Goal: Information Seeking & Learning: Learn about a topic

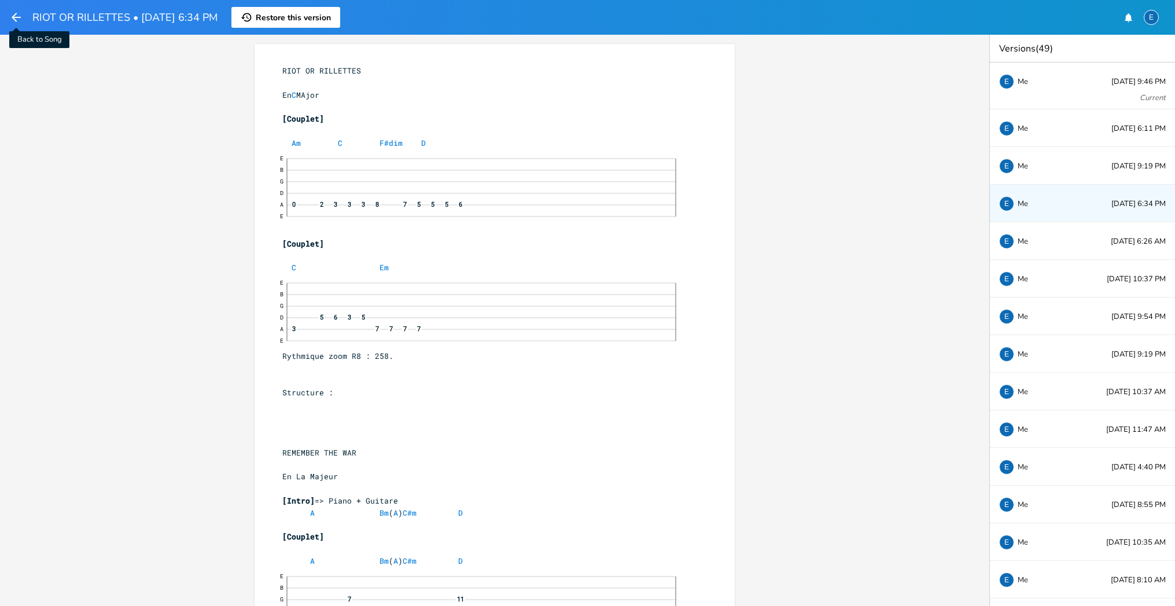
click at [14, 16] on icon "button" at bounding box center [16, 17] width 14 height 14
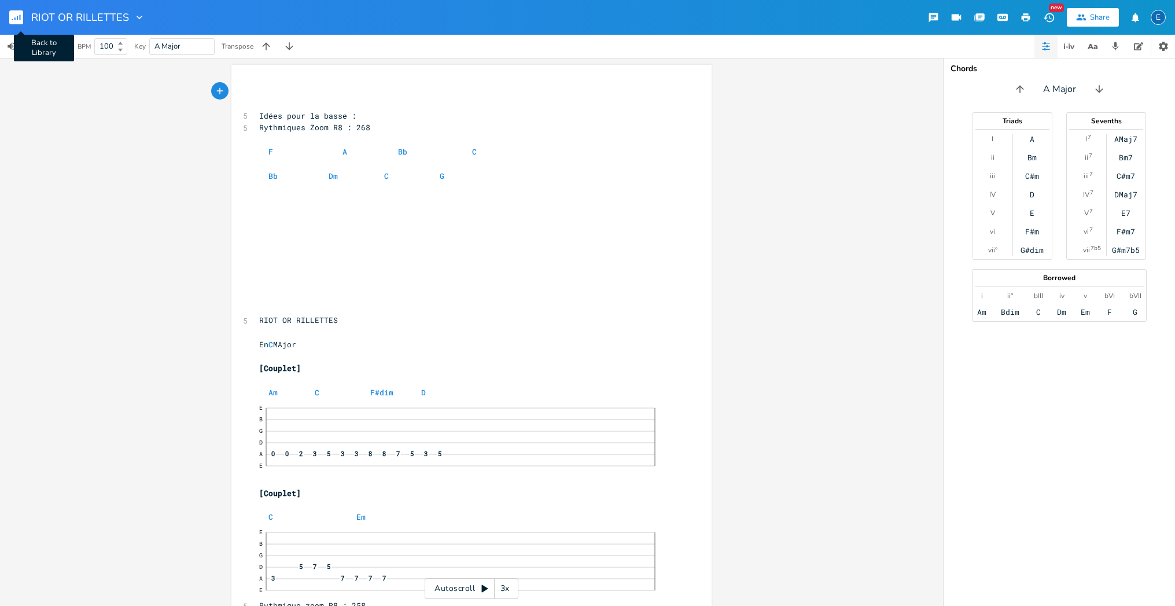
click at [19, 15] on rect "button" at bounding box center [16, 17] width 14 height 14
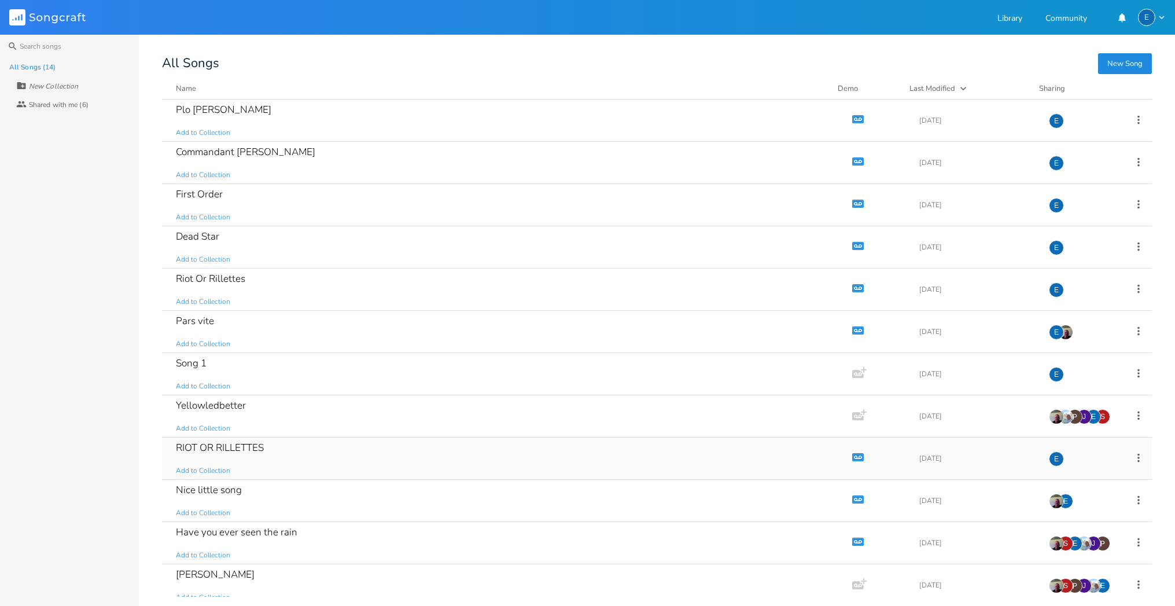
click at [852, 456] on icon "button" at bounding box center [858, 456] width 12 height 8
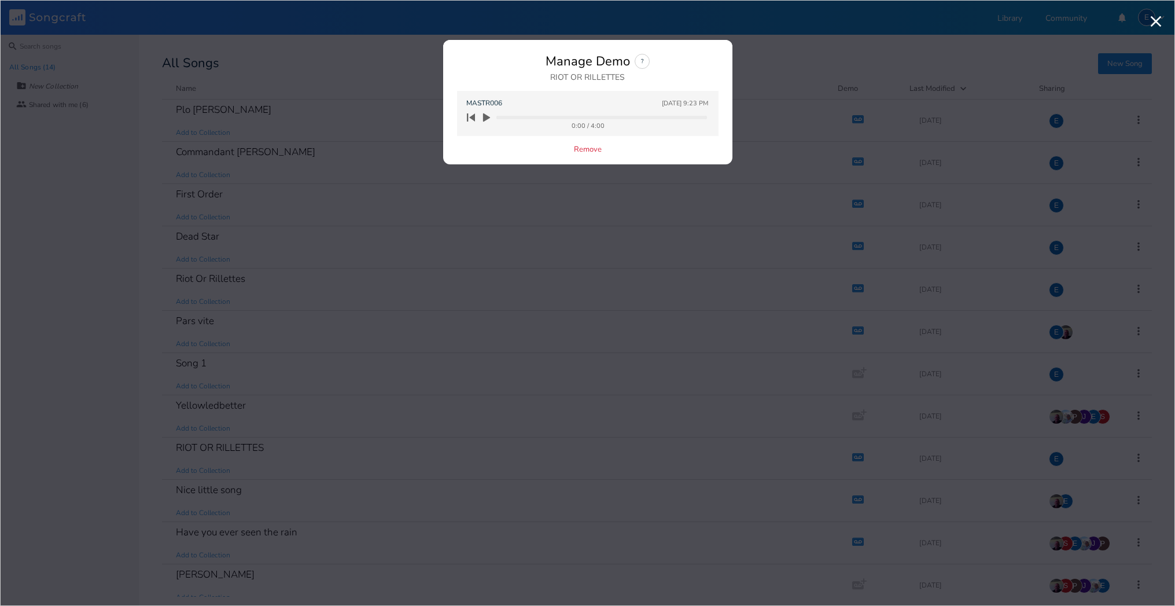
click at [484, 117] on icon "button" at bounding box center [486, 117] width 7 height 9
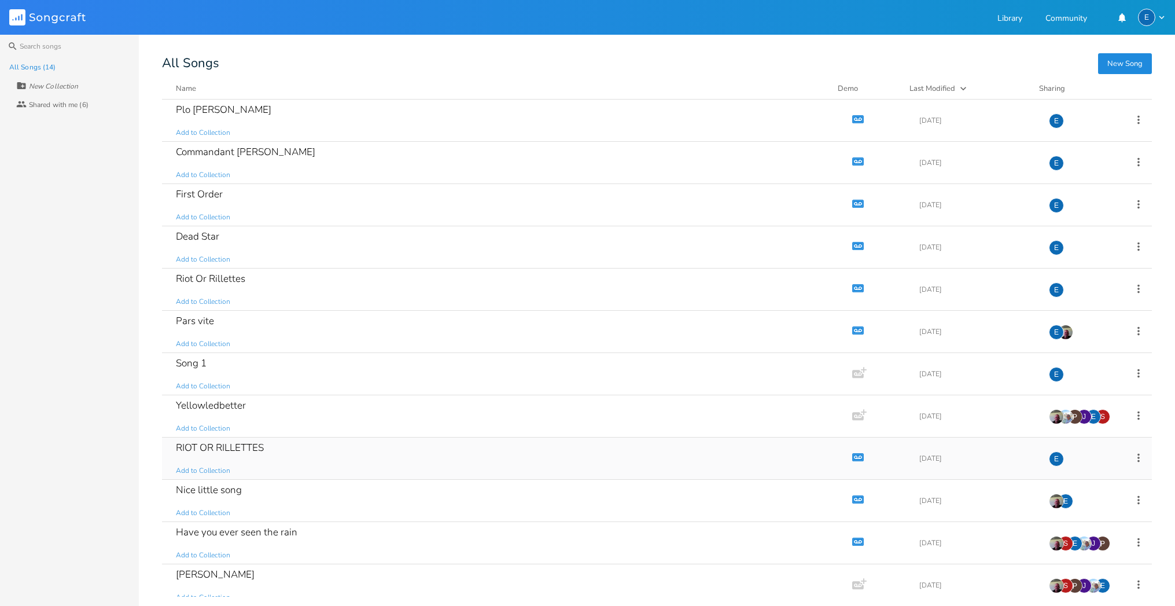
click at [622, 452] on div "RIOT OR RILLETTES Add to Collection" at bounding box center [505, 458] width 658 height 42
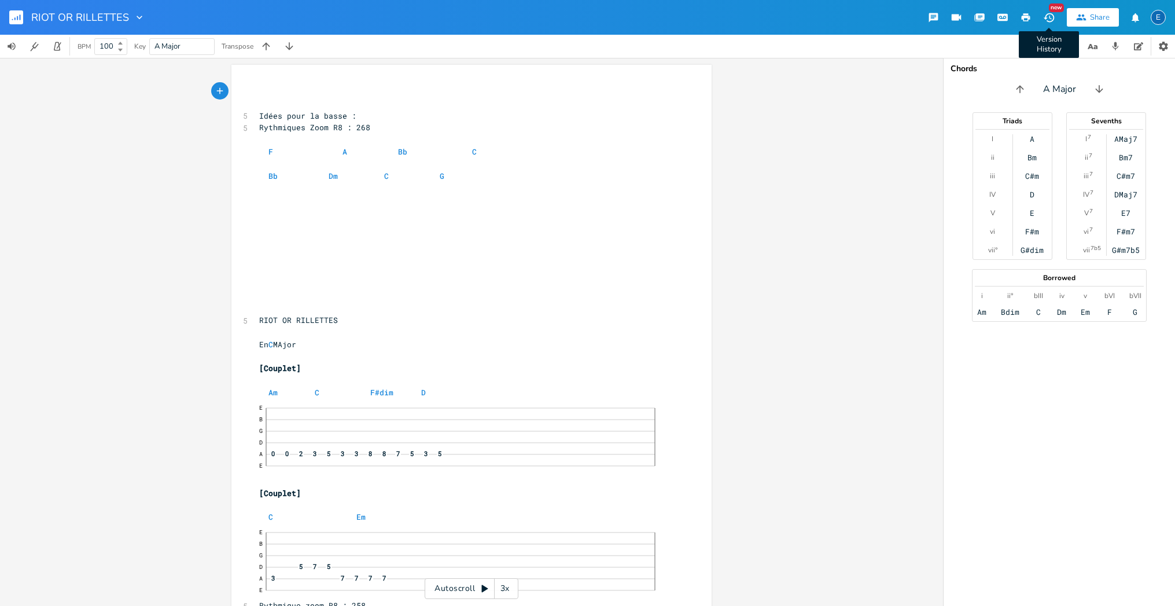
click at [1046, 16] on icon "button" at bounding box center [1048, 17] width 10 height 9
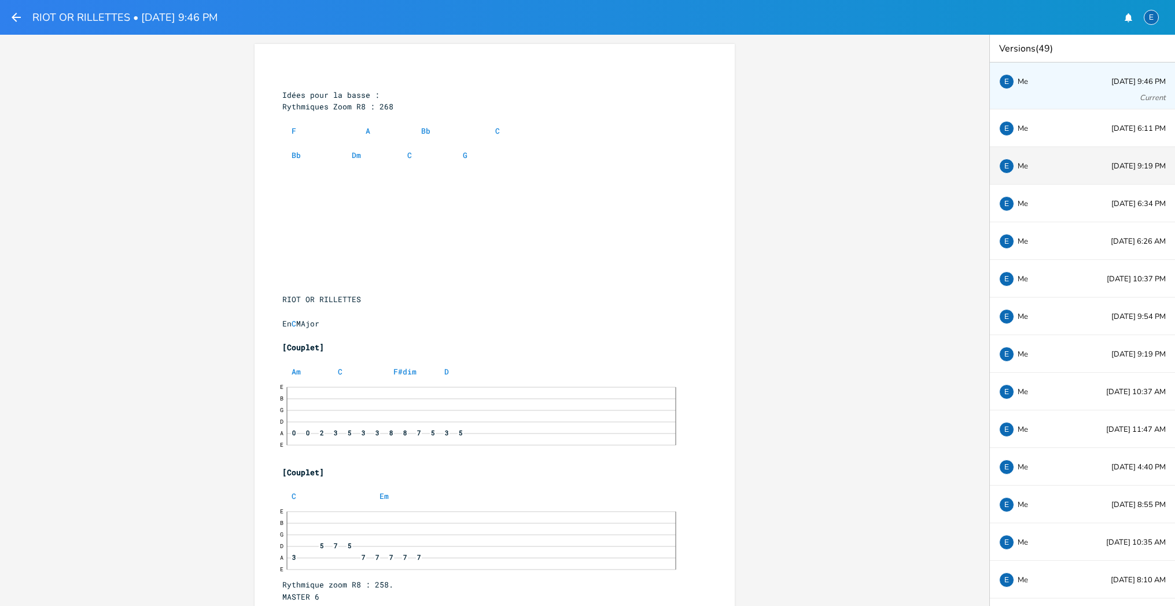
click at [1111, 167] on span "[DATE] 9:19 PM" at bounding box center [1138, 167] width 54 height 8
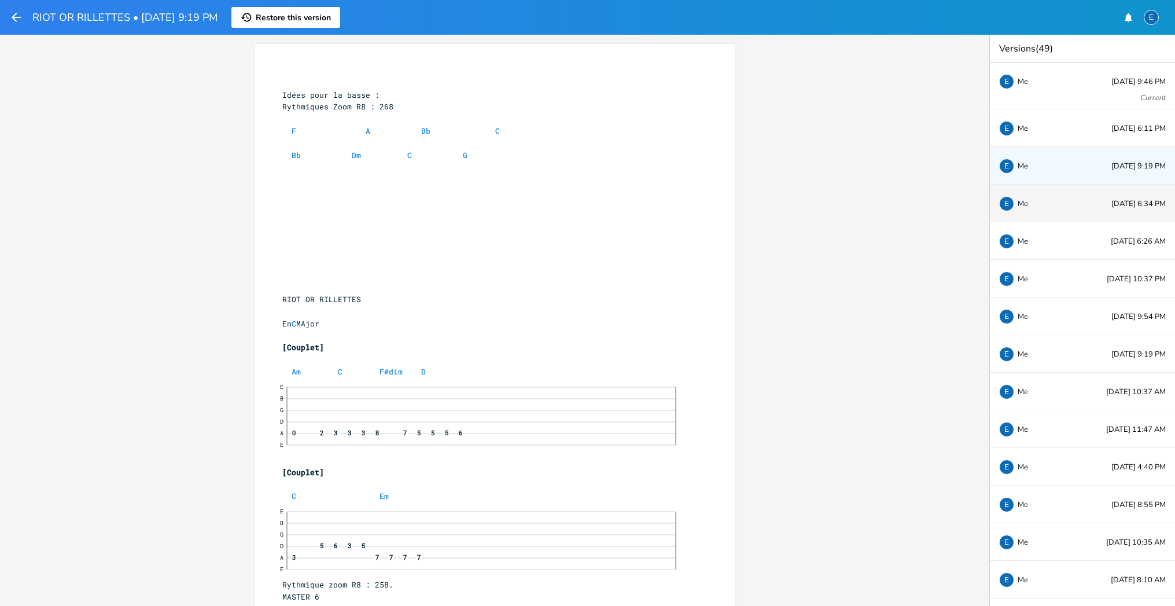
click at [1111, 200] on span "[DATE] 6:34 PM" at bounding box center [1138, 204] width 54 height 8
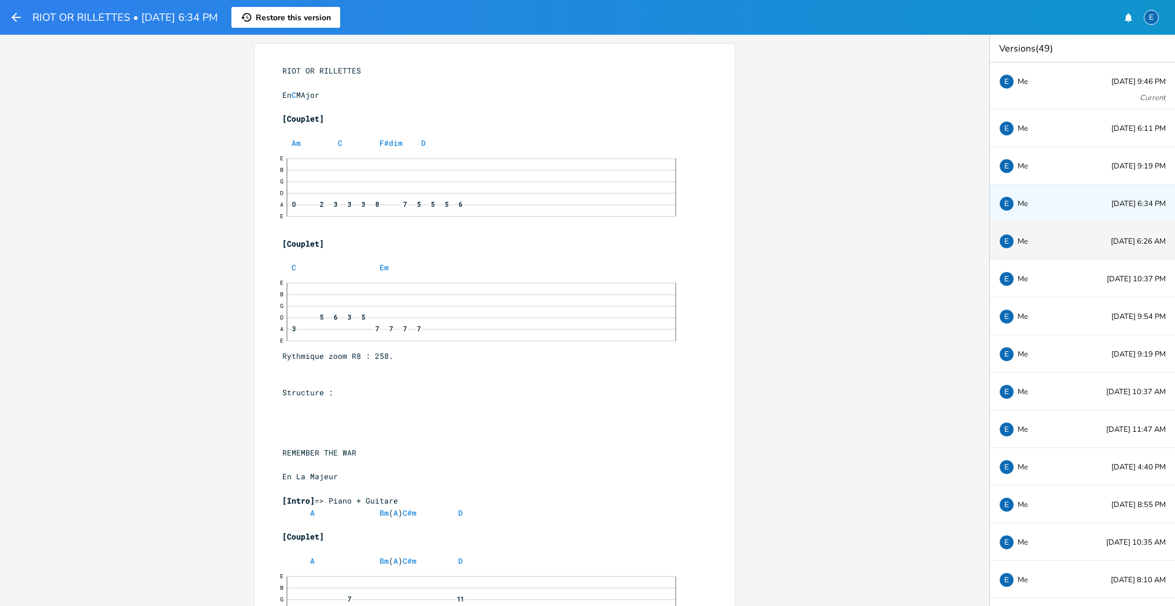
click at [1110, 243] on span "[DATE] 6:26 AM" at bounding box center [1137, 242] width 55 height 8
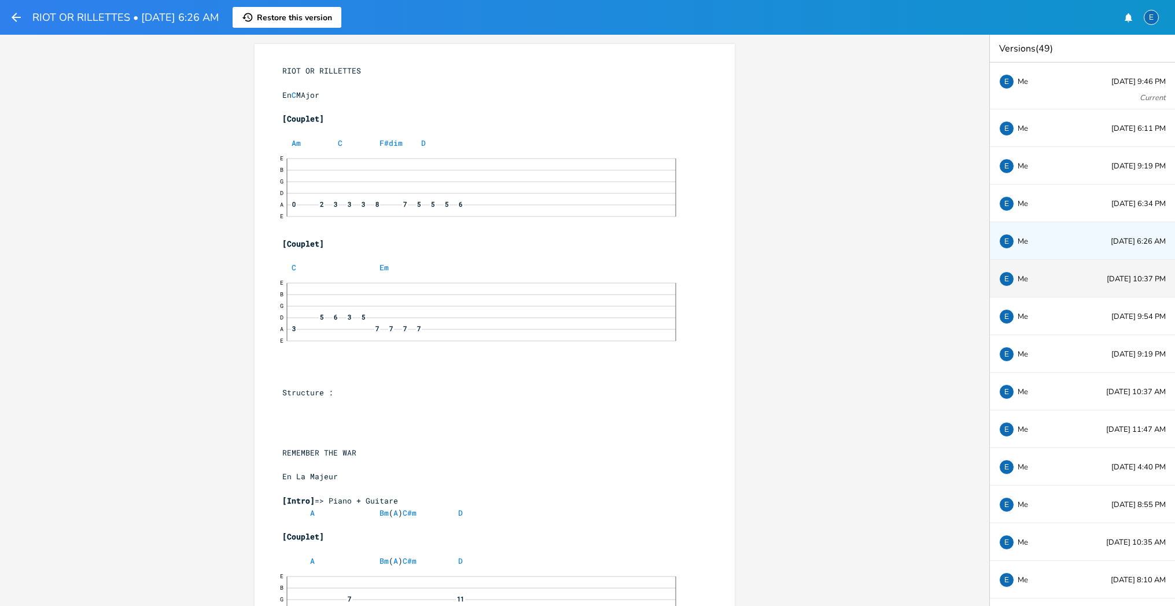
click at [1106, 280] on span "[DATE] 10:37 PM" at bounding box center [1135, 279] width 59 height 8
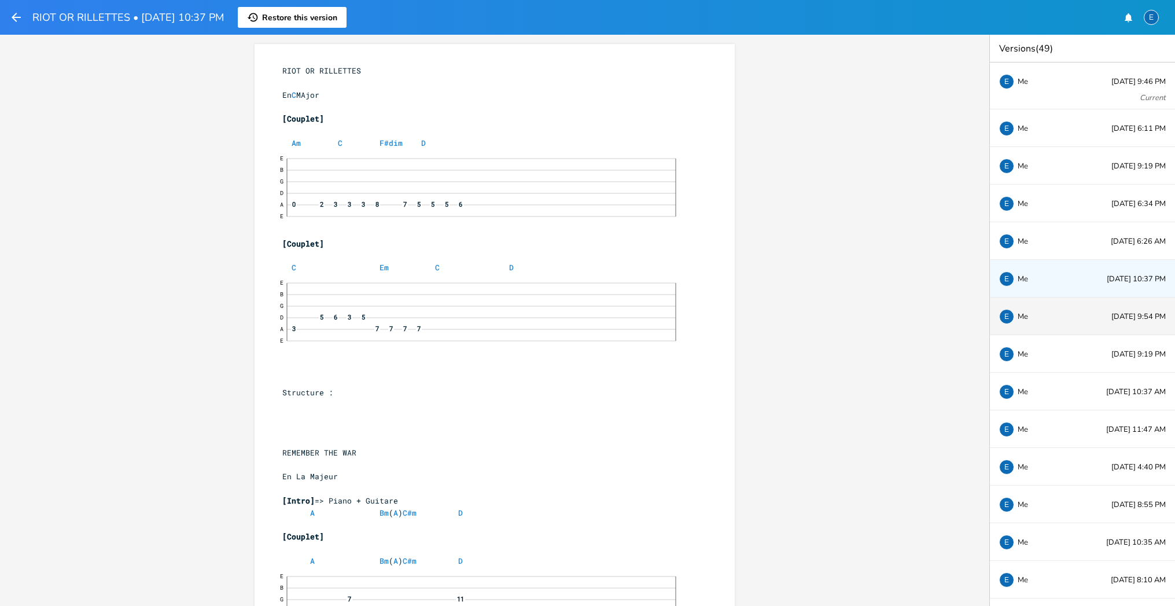
click at [1111, 315] on span "[DATE] 9:54 PM" at bounding box center [1138, 317] width 54 height 8
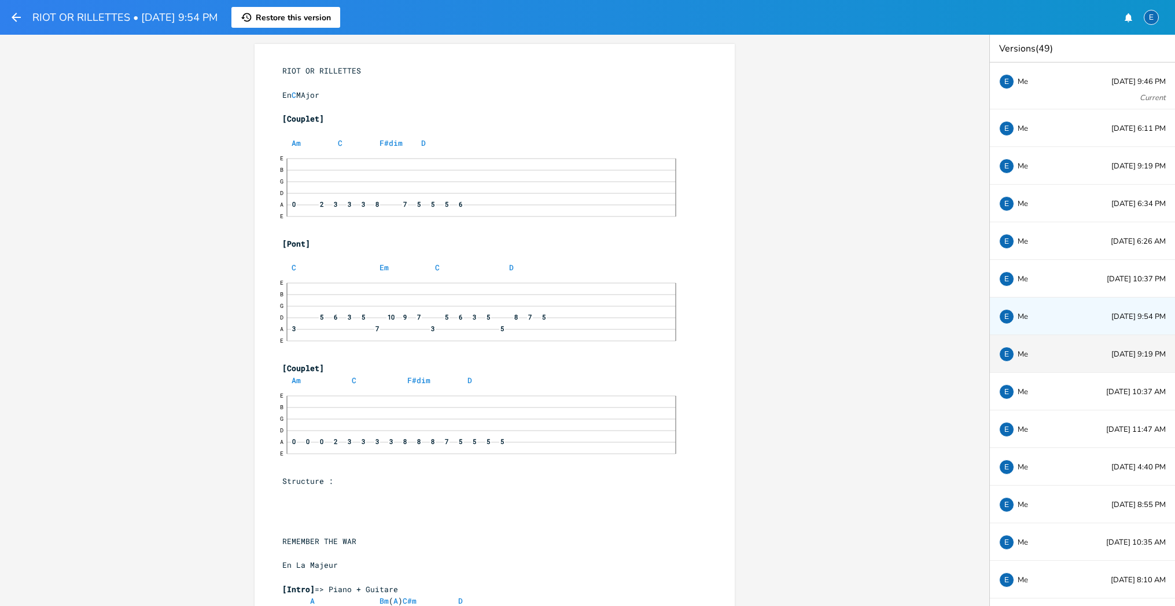
click at [1114, 350] on span "[DATE] 9:19 PM" at bounding box center [1138, 354] width 54 height 8
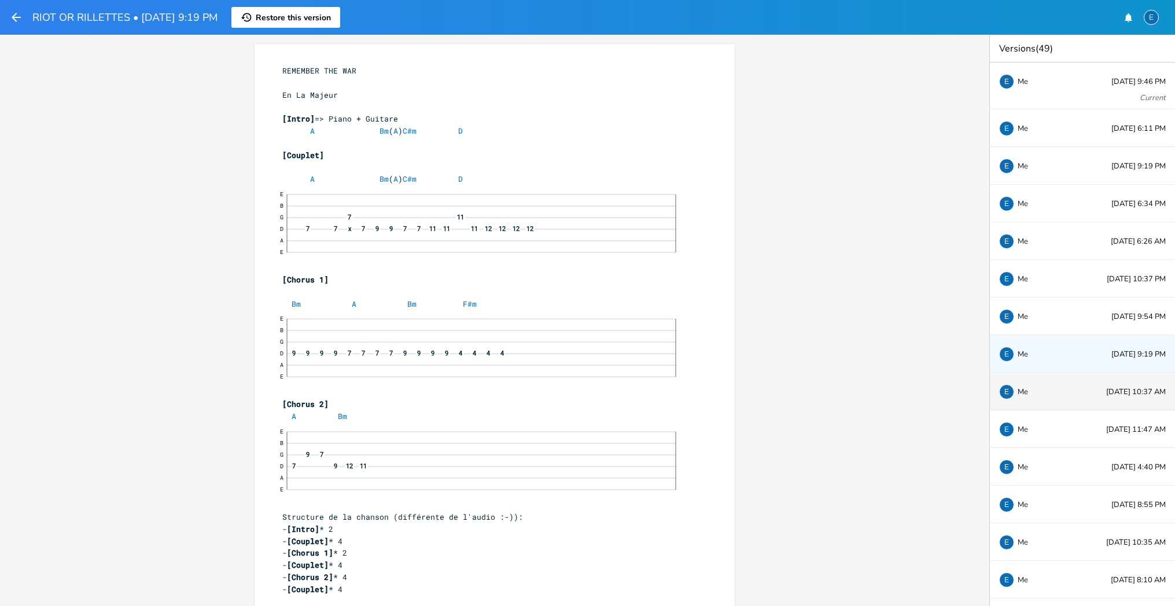
click at [1106, 391] on span "[DATE] 10:37 AM" at bounding box center [1136, 392] width 60 height 8
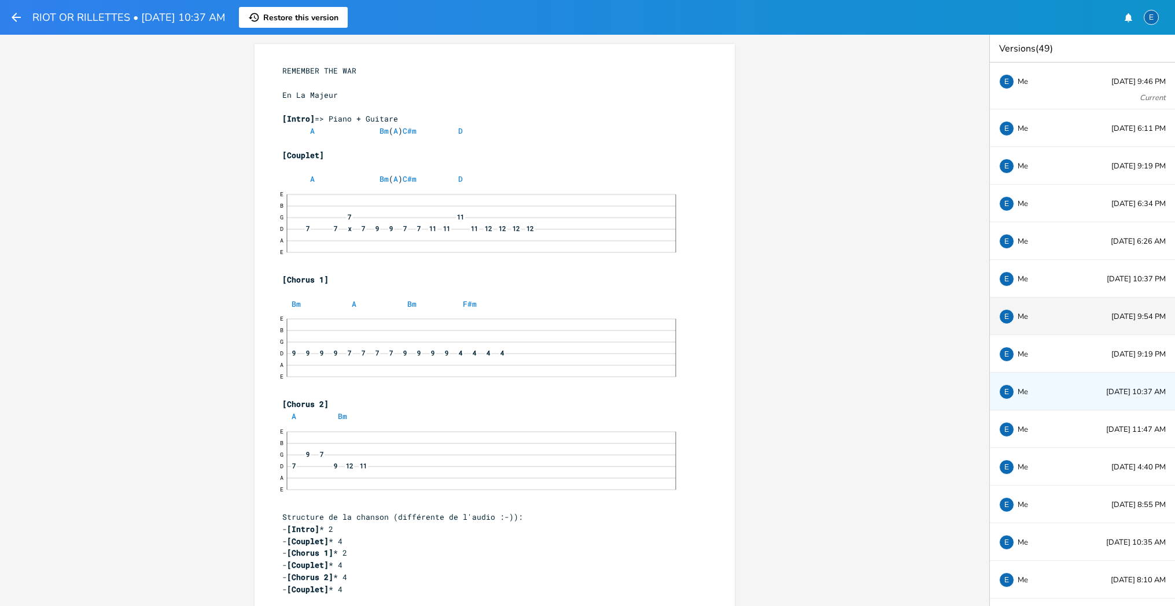
click at [1111, 313] on span "[DATE] 9:54 PM" at bounding box center [1138, 317] width 54 height 8
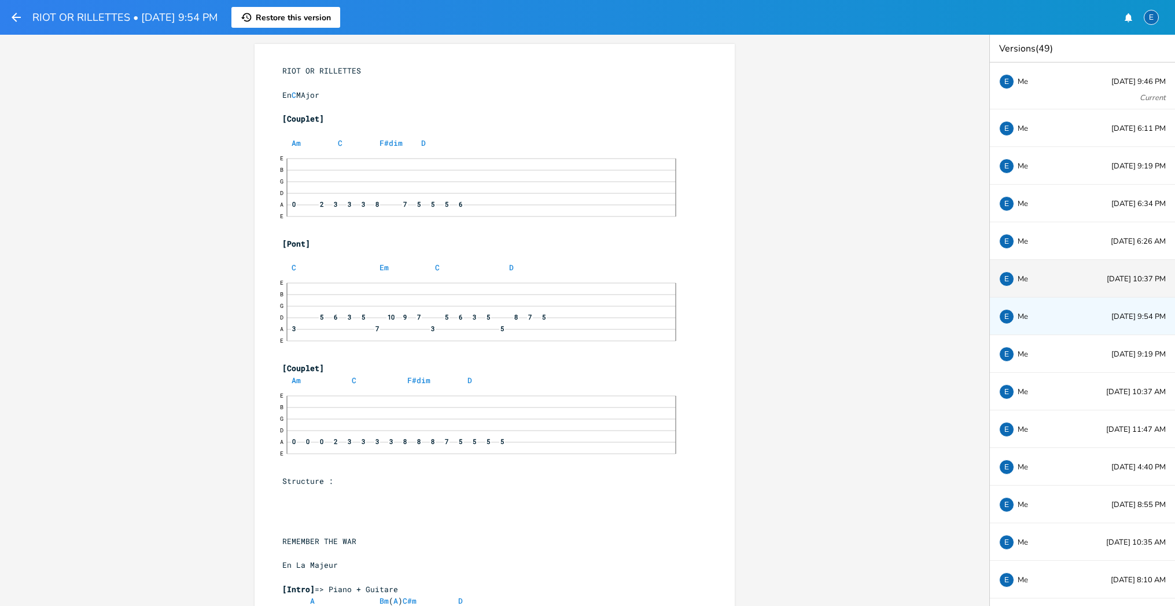
click at [1106, 278] on span "[DATE] 10:37 PM" at bounding box center [1135, 279] width 59 height 8
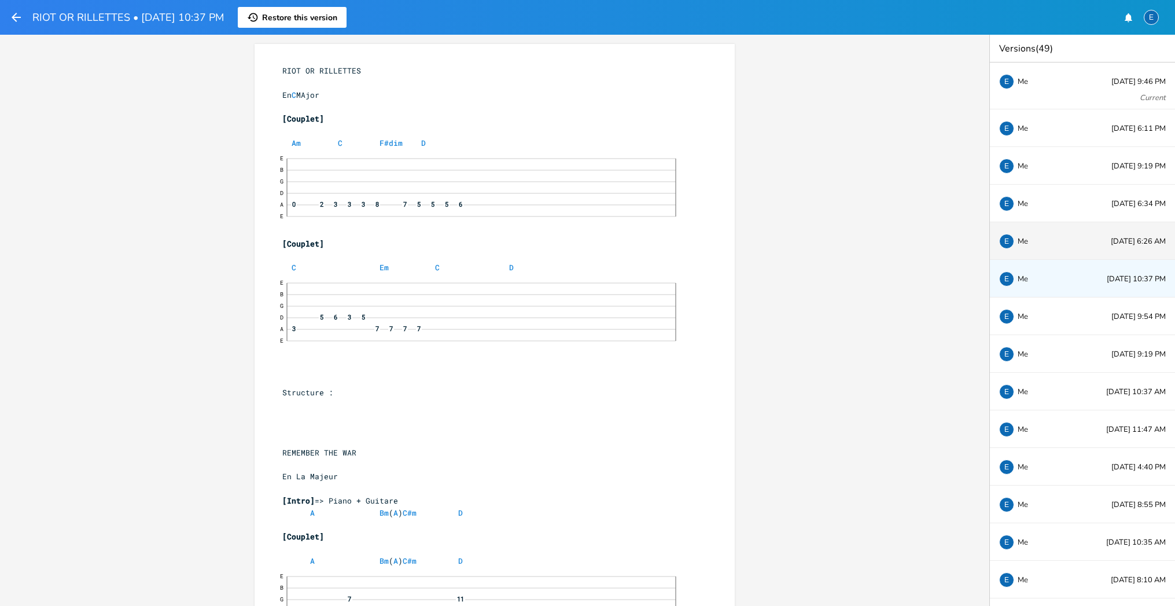
click at [1090, 246] on div "E Me [DATE] 6:26 AM" at bounding box center [1082, 241] width 185 height 38
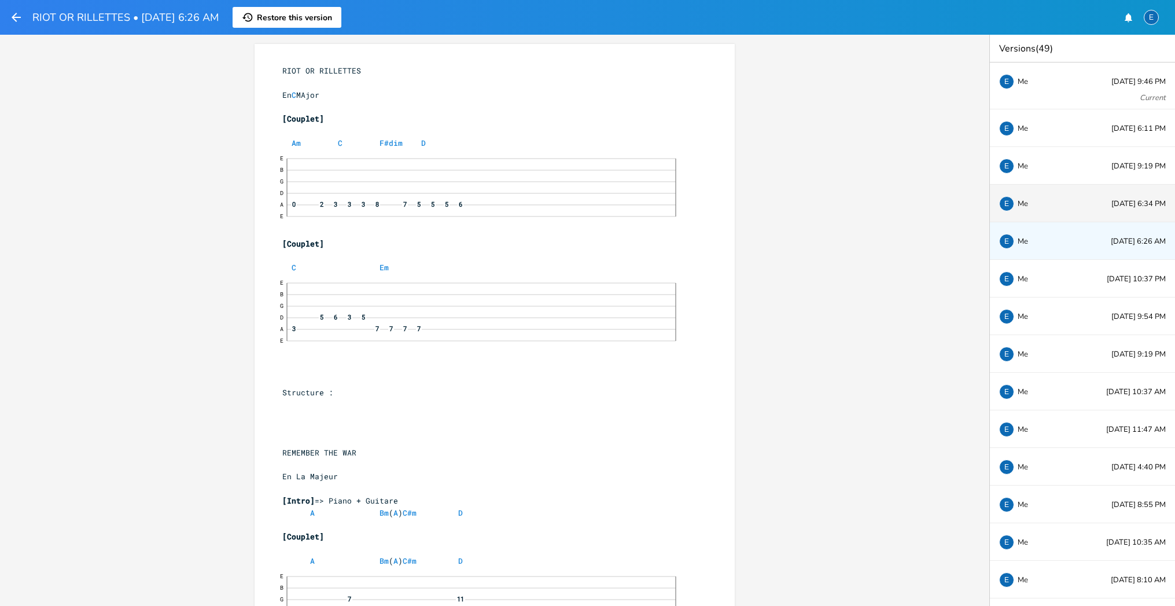
click at [1111, 201] on span "[DATE] 6:34 PM" at bounding box center [1138, 204] width 54 height 8
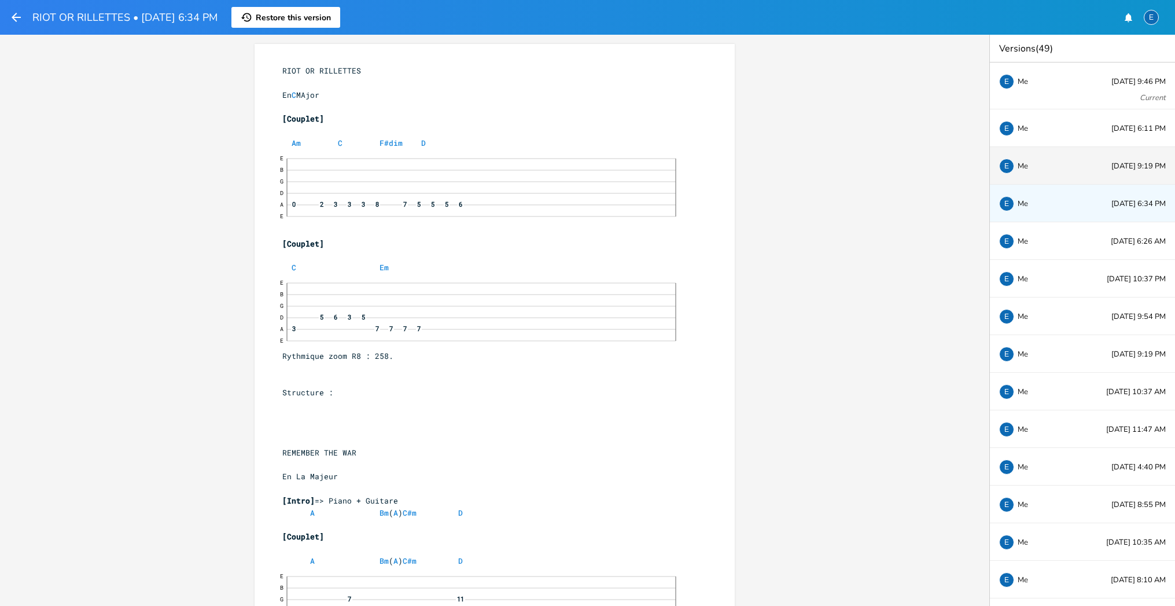
click at [1111, 168] on span "[DATE] 9:19 PM" at bounding box center [1138, 167] width 54 height 8
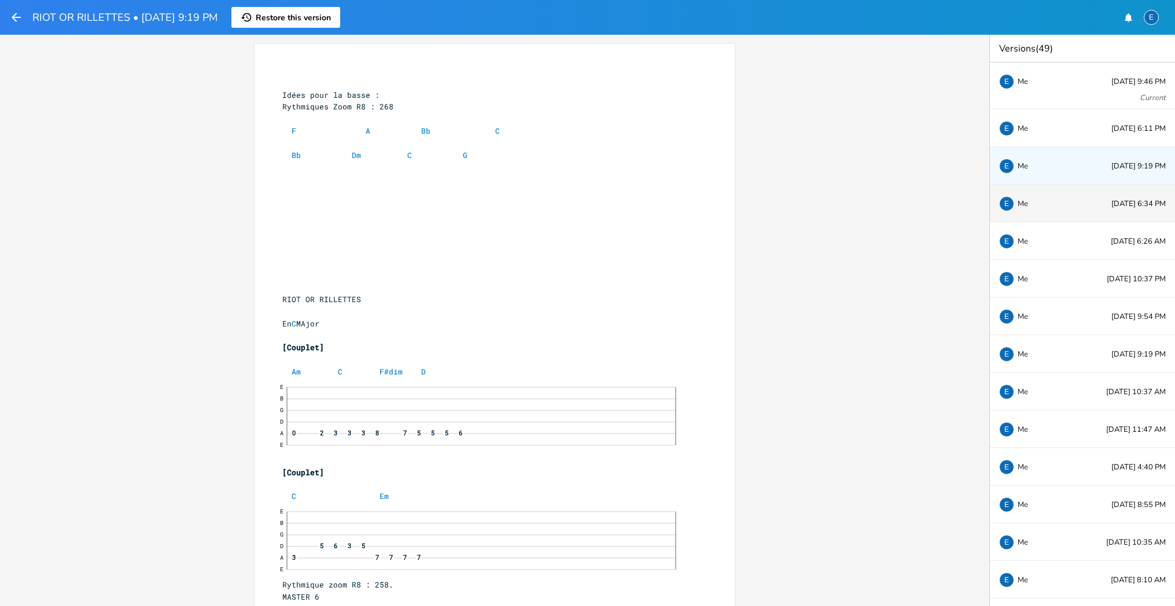
click at [1111, 201] on span "[DATE] 6:34 PM" at bounding box center [1138, 204] width 54 height 8
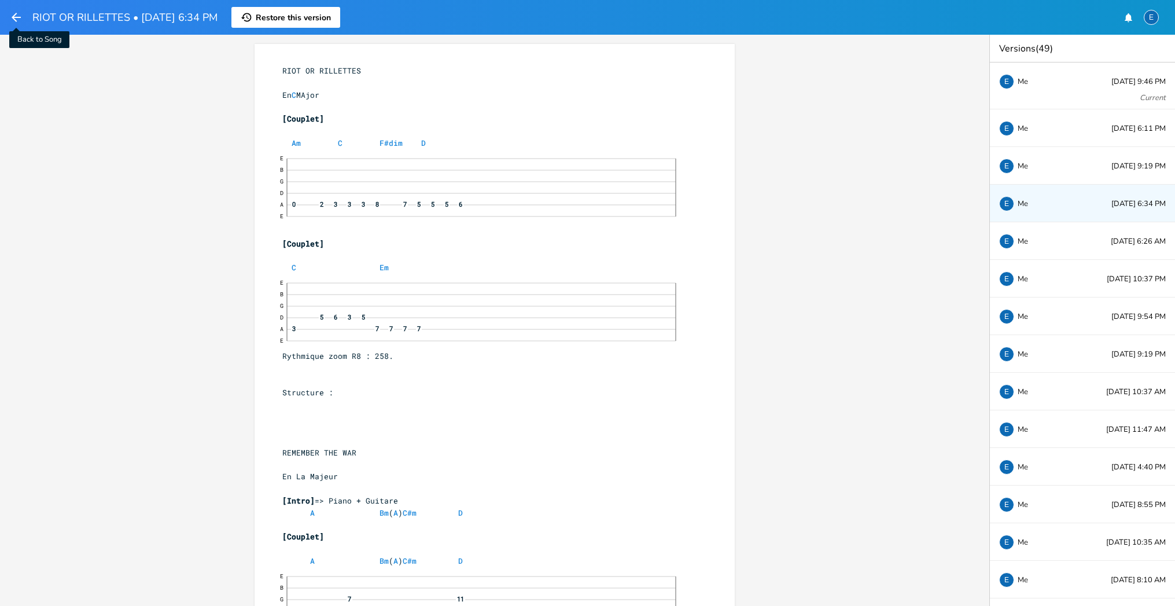
click at [16, 15] on icon "button" at bounding box center [16, 17] width 14 height 14
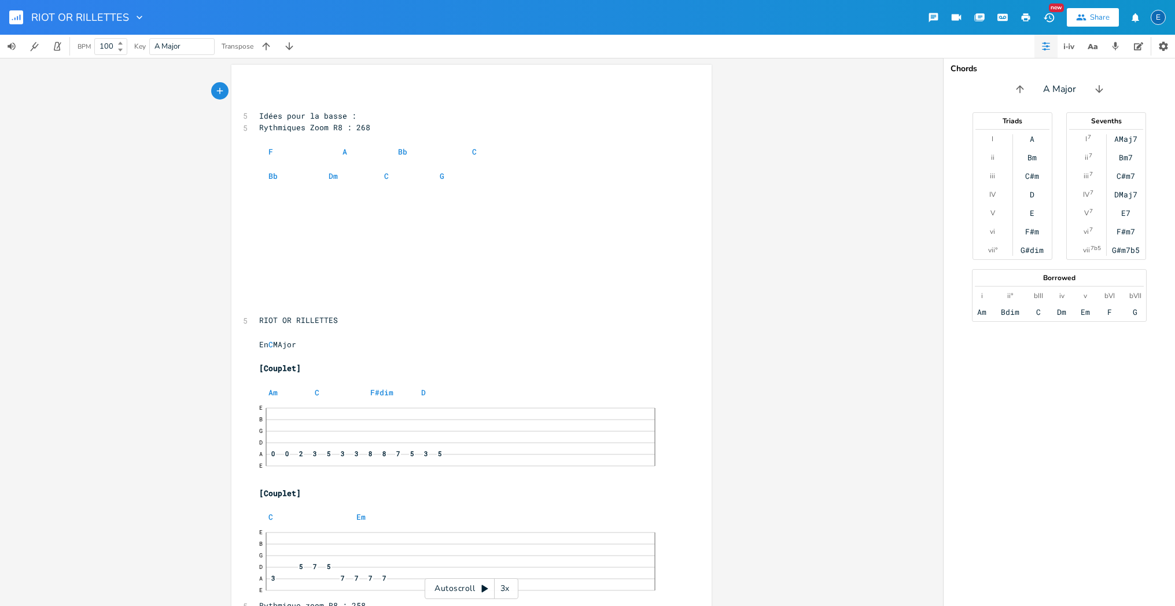
click at [16, 15] on rect "button" at bounding box center [16, 17] width 14 height 14
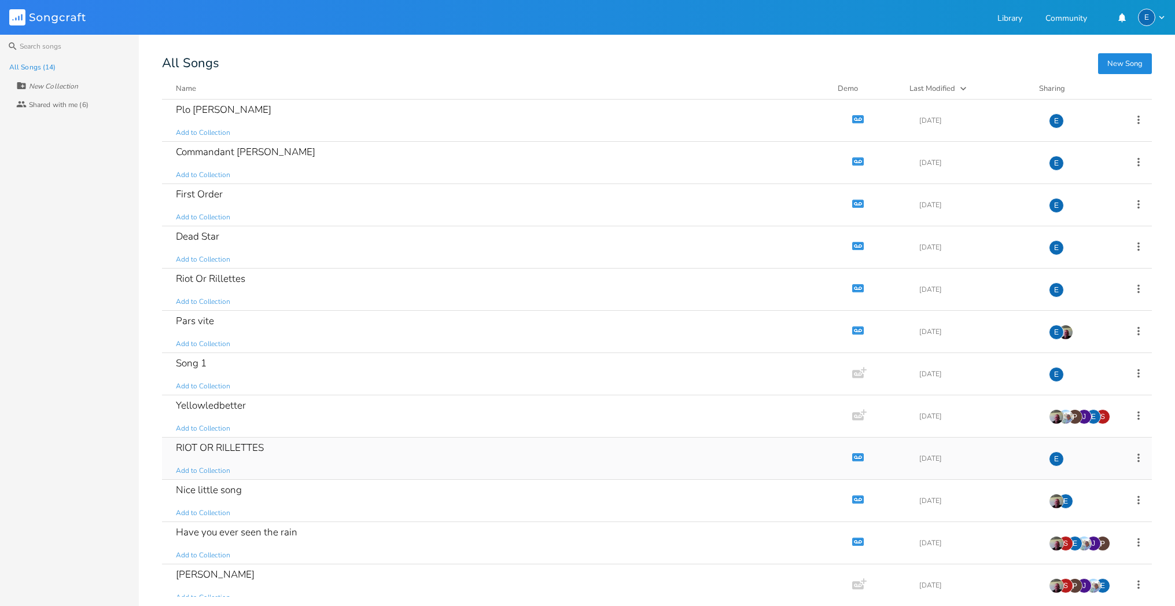
click at [853, 455] on icon "button" at bounding box center [858, 456] width 10 height 6
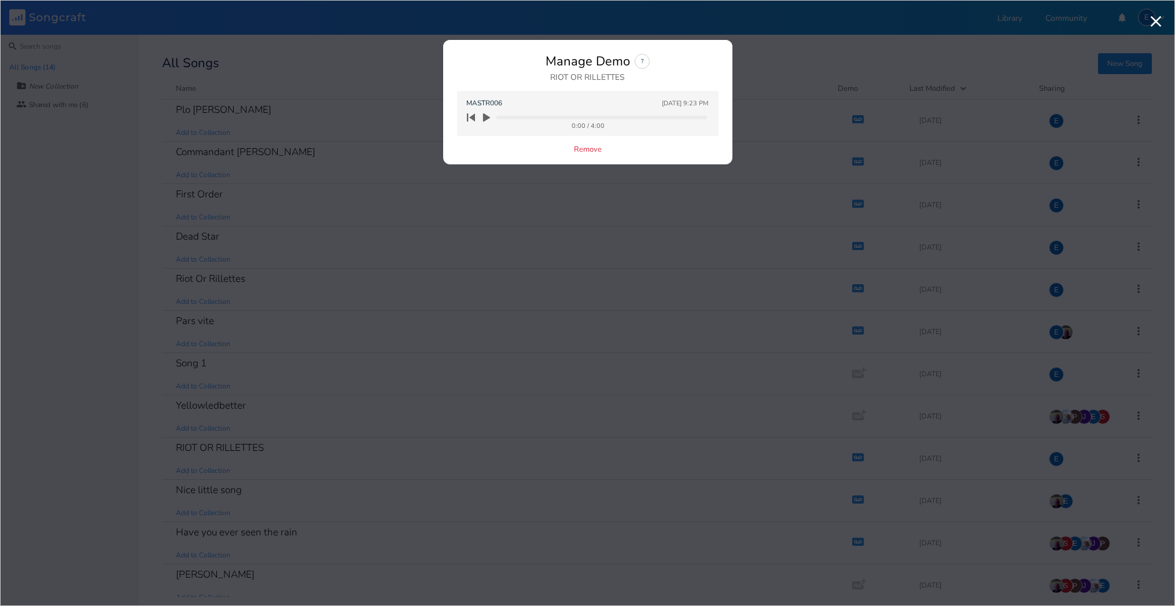
click at [486, 115] on icon "button" at bounding box center [486, 117] width 7 height 9
